Goal: Check status

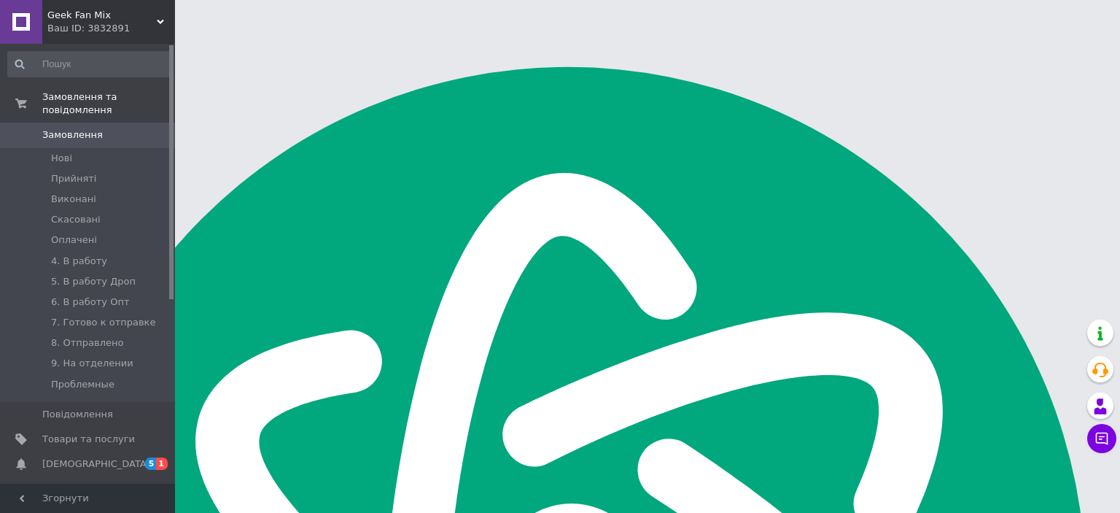
scroll to position [7, 0]
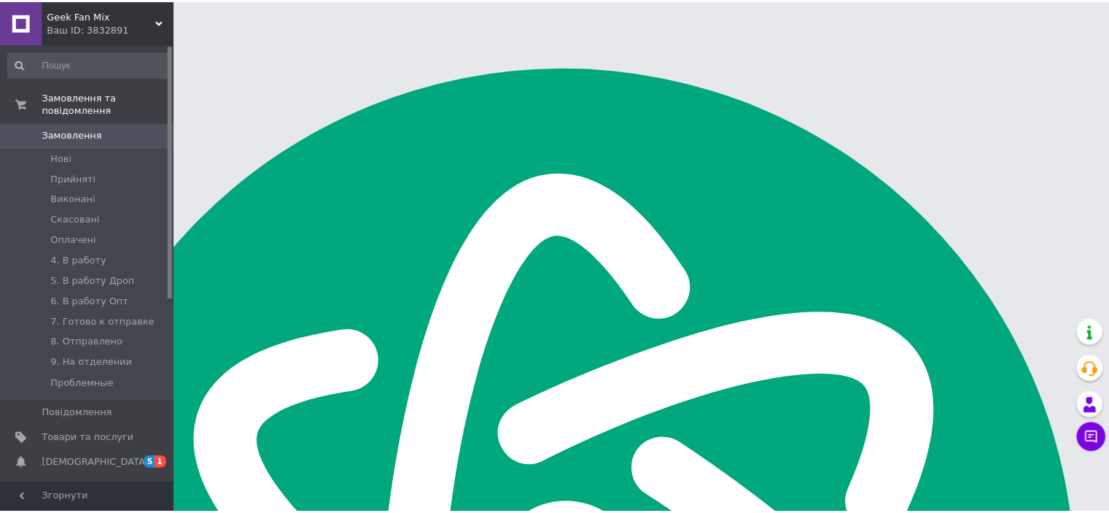
scroll to position [7, 0]
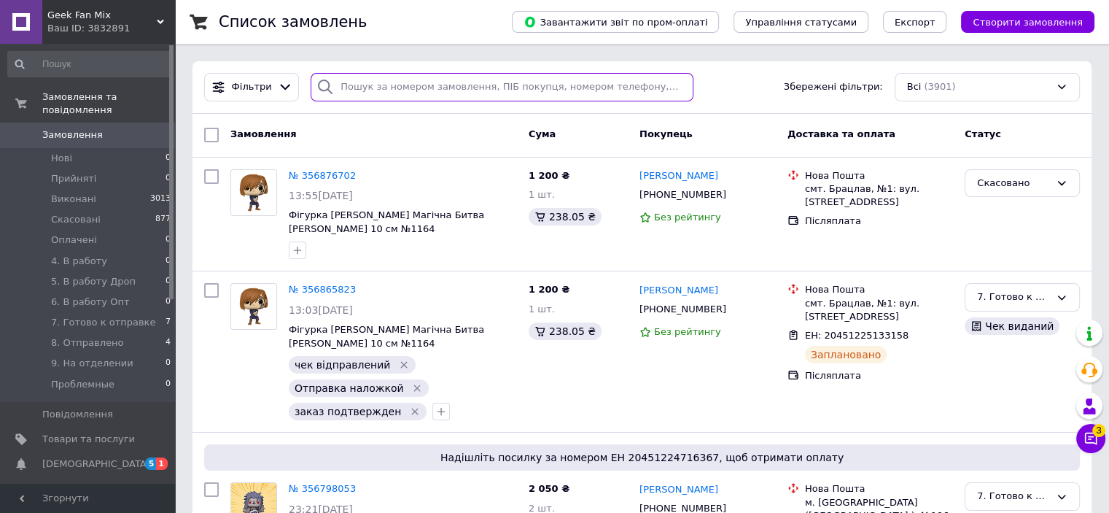
click at [343, 79] on input "search" at bounding box center [502, 87] width 383 height 28
paste input "356765668"
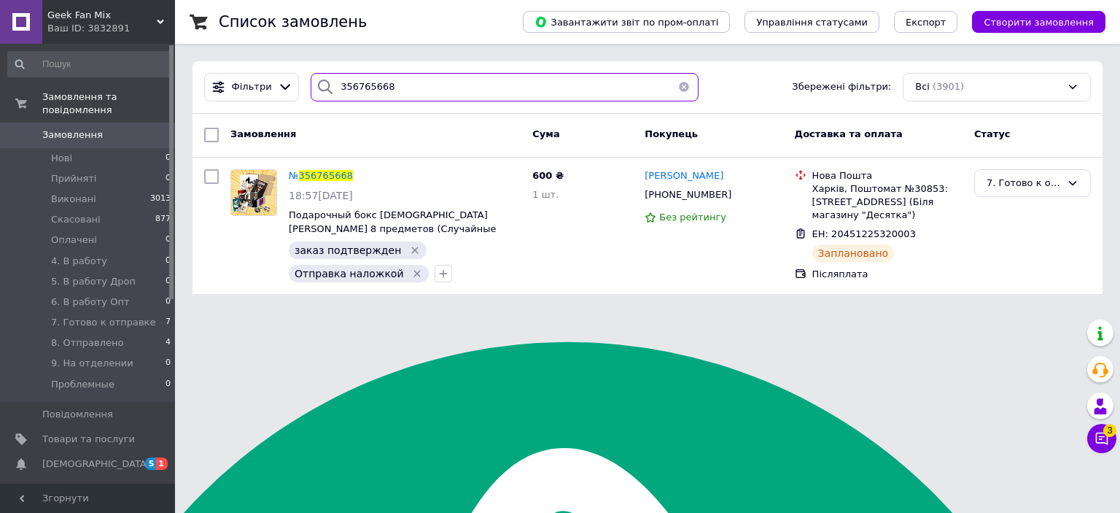
type input "356765668"
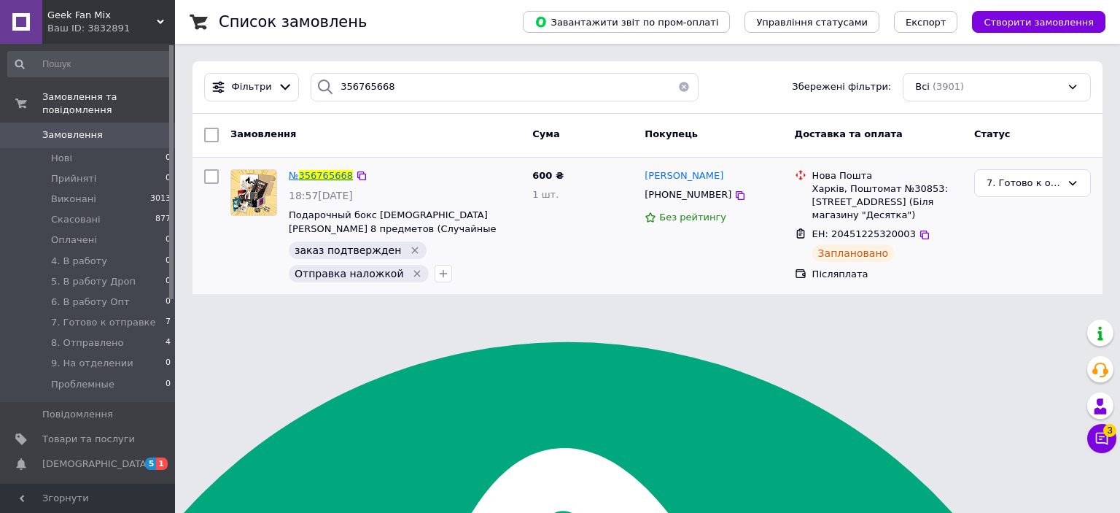
click at [332, 171] on span "356765668" at bounding box center [326, 175] width 54 height 11
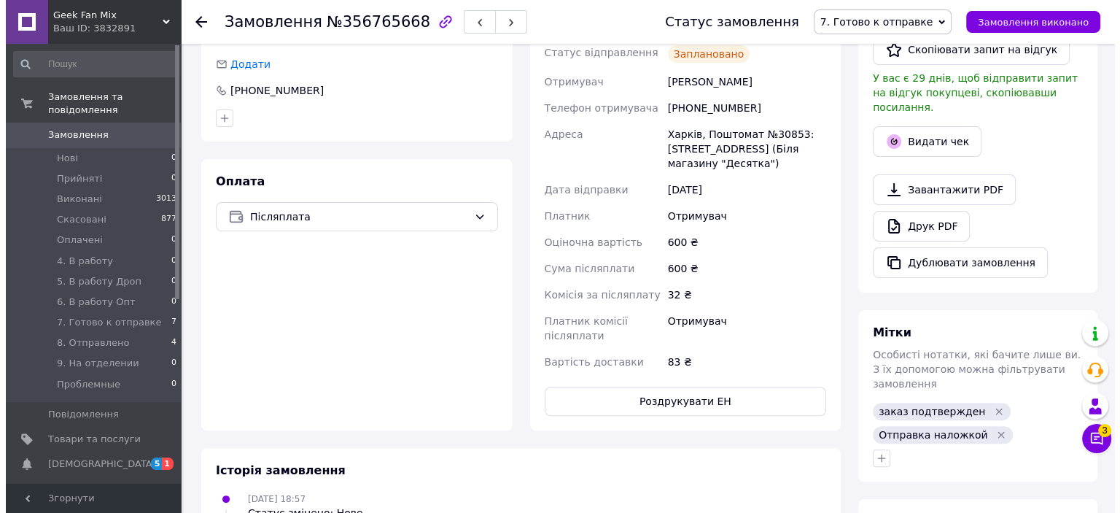
scroll to position [222, 0]
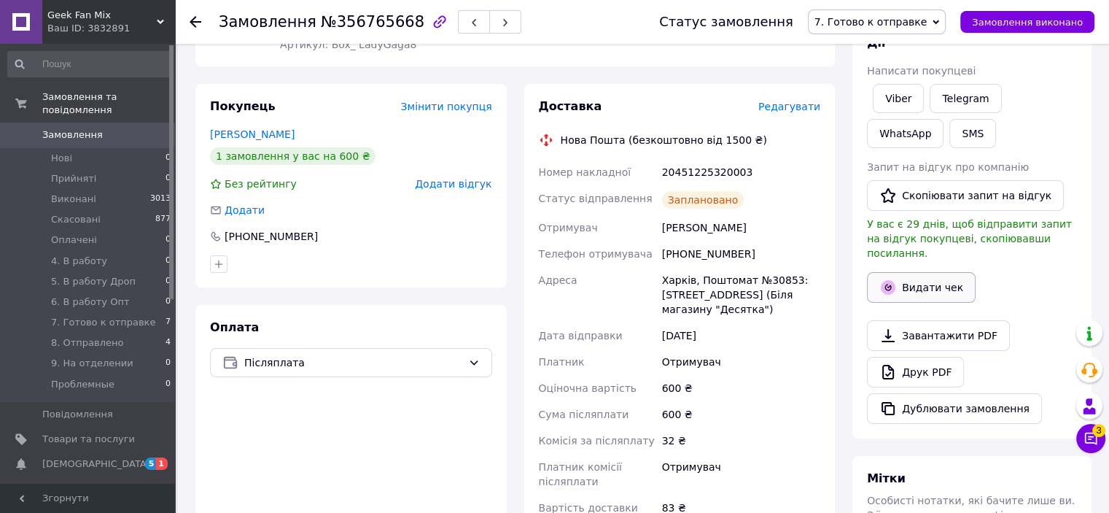
click at [957, 279] on button "Видати чек" at bounding box center [921, 287] width 109 height 31
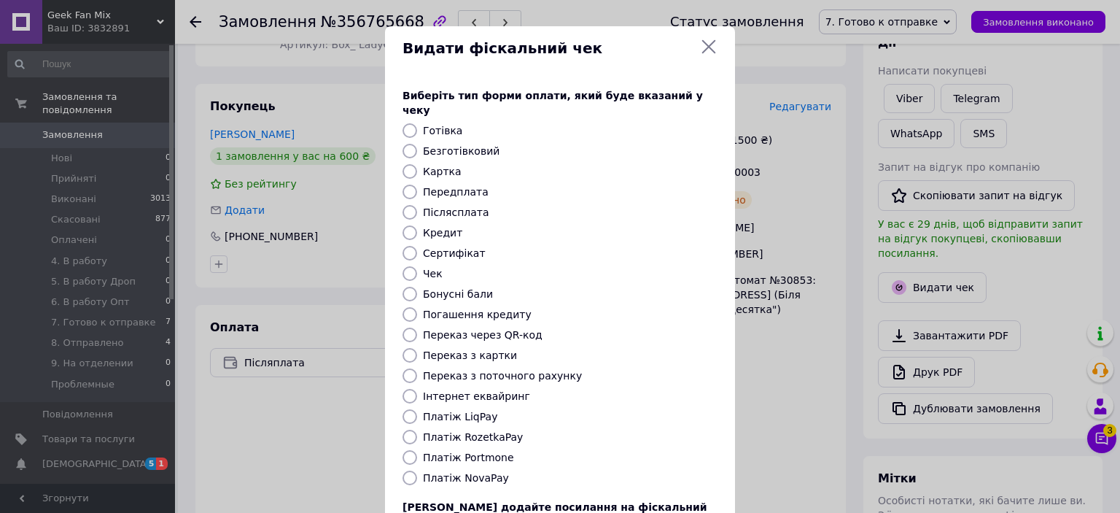
scroll to position [113, 0]
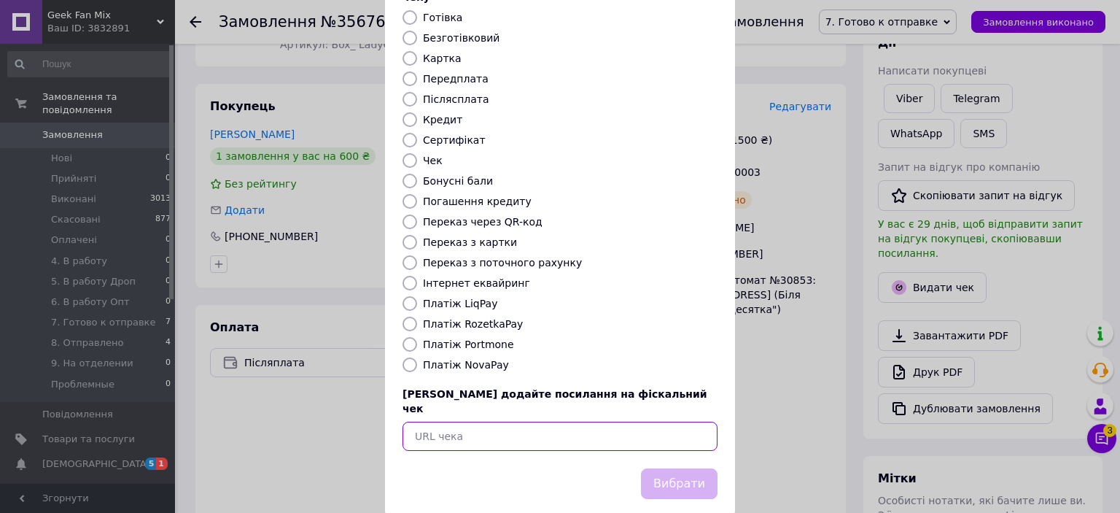
click at [494, 421] on input "text" at bounding box center [559, 435] width 315 height 29
paste input "[URL][DOMAIN_NAME]"
type input "[URL][DOMAIN_NAME]"
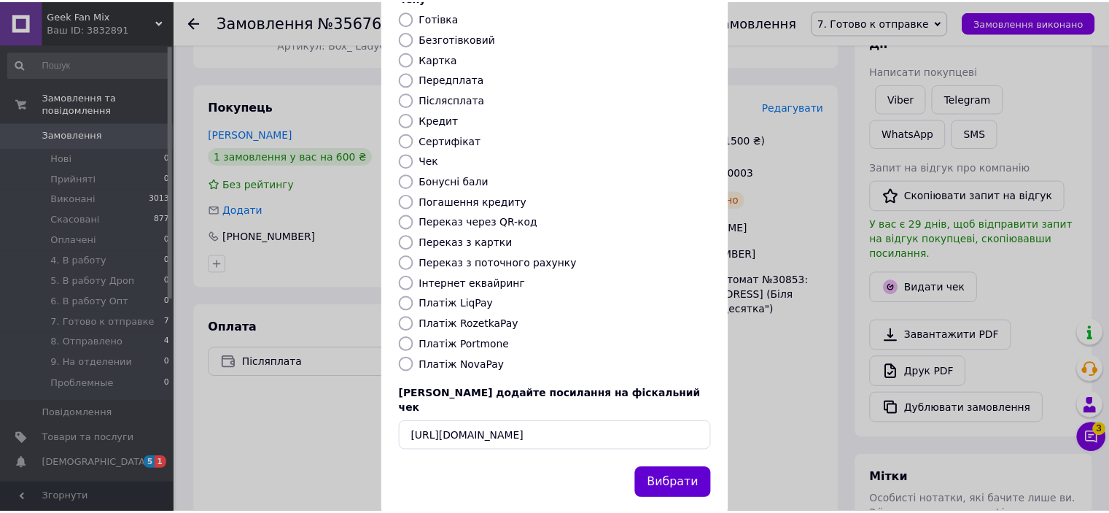
scroll to position [0, 0]
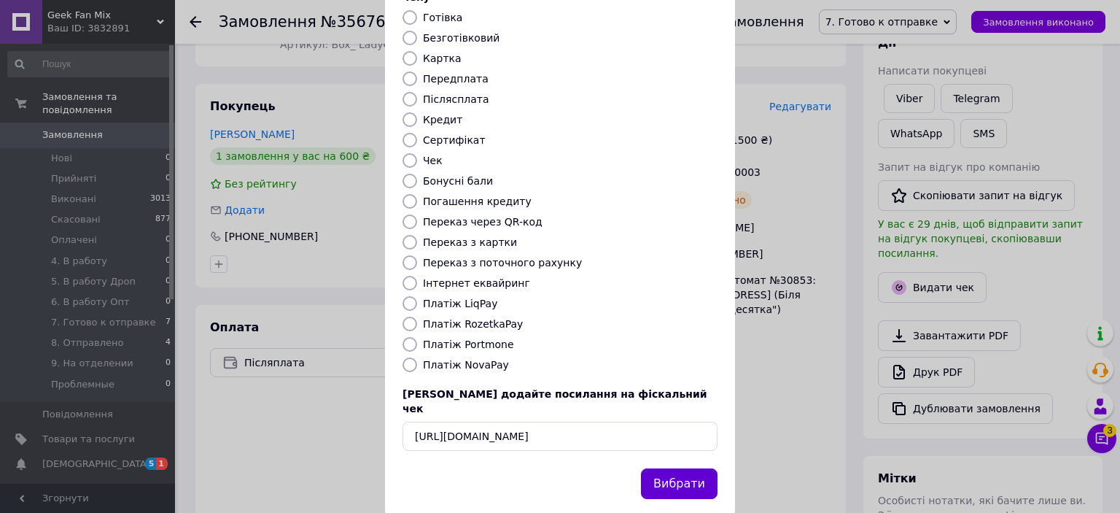
click at [668, 468] on button "Вибрати" at bounding box center [679, 483] width 77 height 31
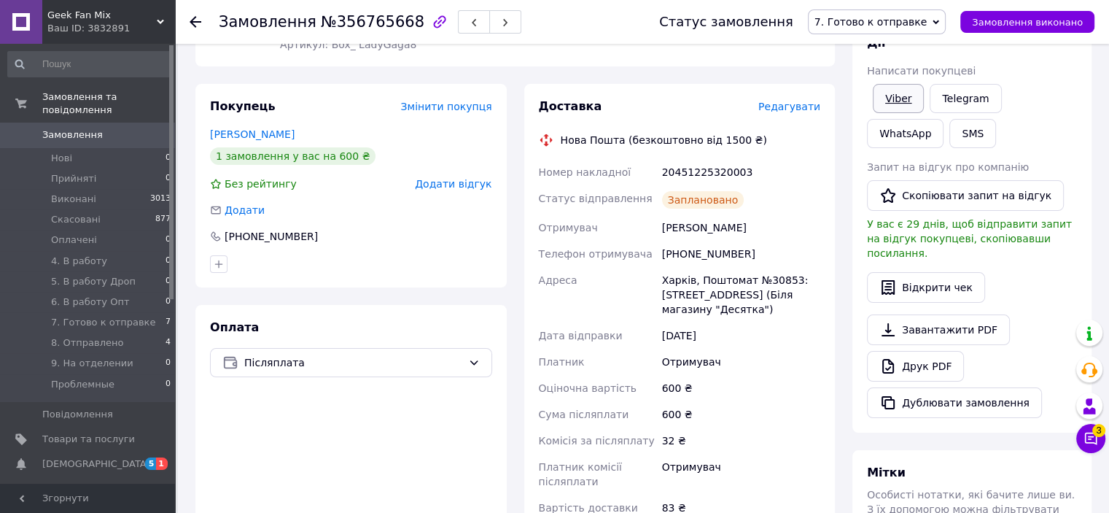
click at [901, 104] on link "Viber" at bounding box center [898, 98] width 51 height 29
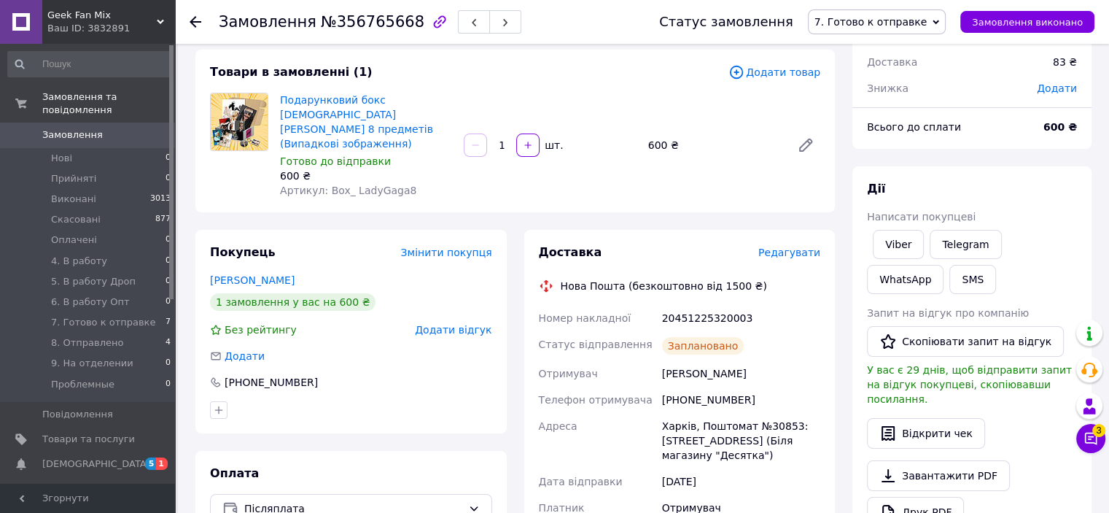
click at [198, 17] on icon at bounding box center [196, 22] width 12 height 12
